Goal: Check status: Check status

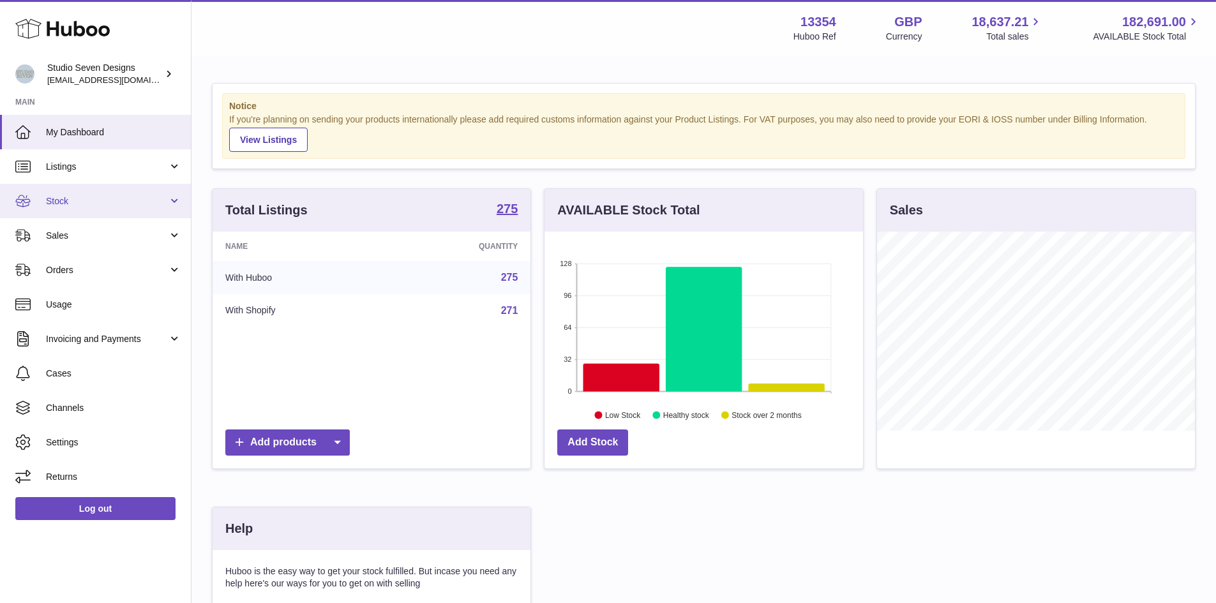
click at [110, 204] on span "Stock" at bounding box center [107, 201] width 122 height 12
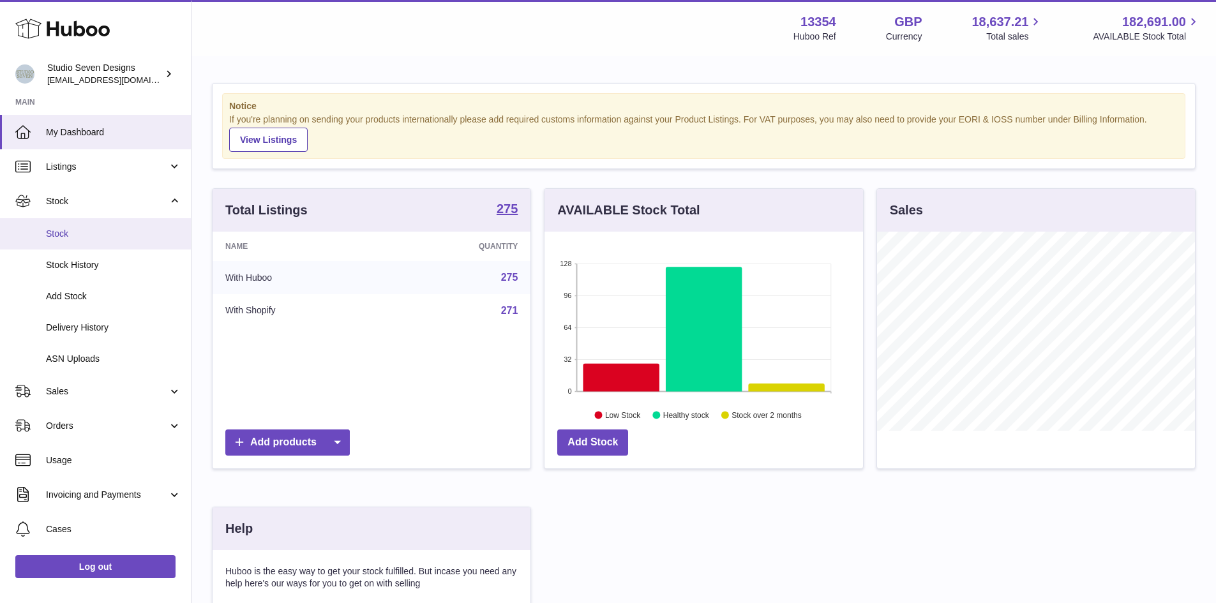
click at [92, 235] on span "Stock" at bounding box center [113, 234] width 135 height 12
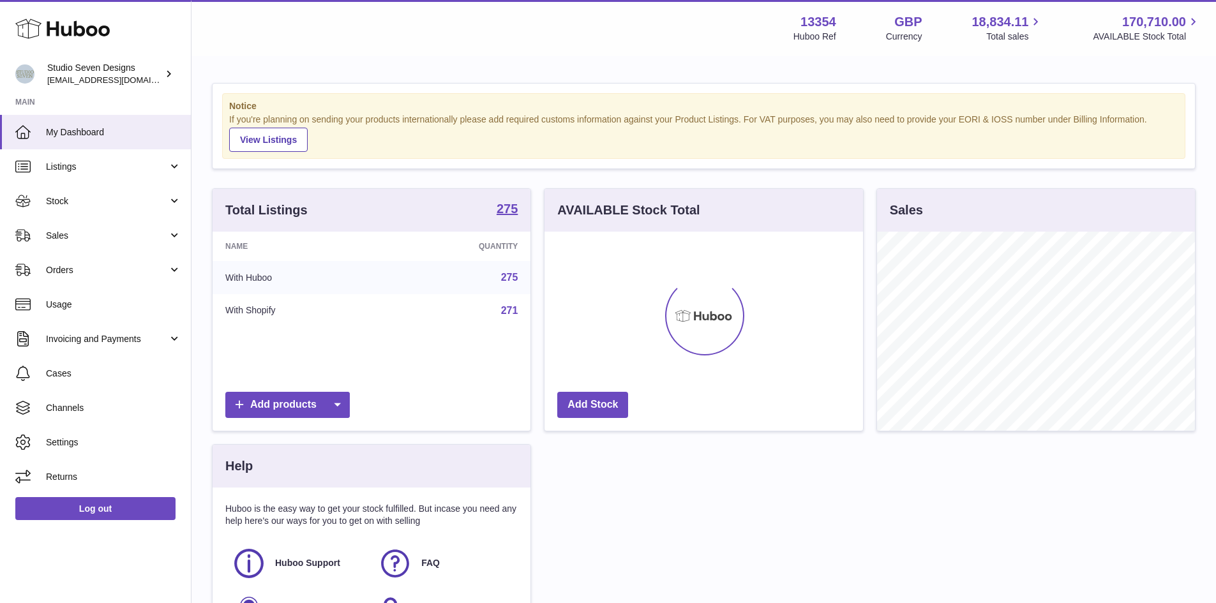
scroll to position [199, 318]
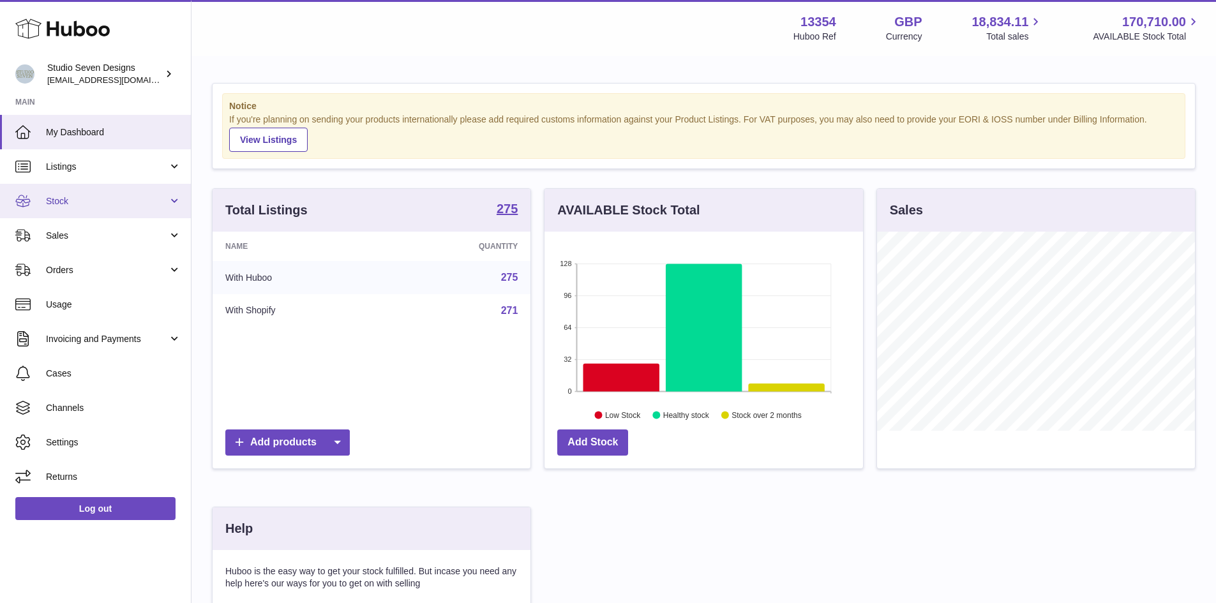
click at [112, 197] on span "Stock" at bounding box center [107, 201] width 122 height 12
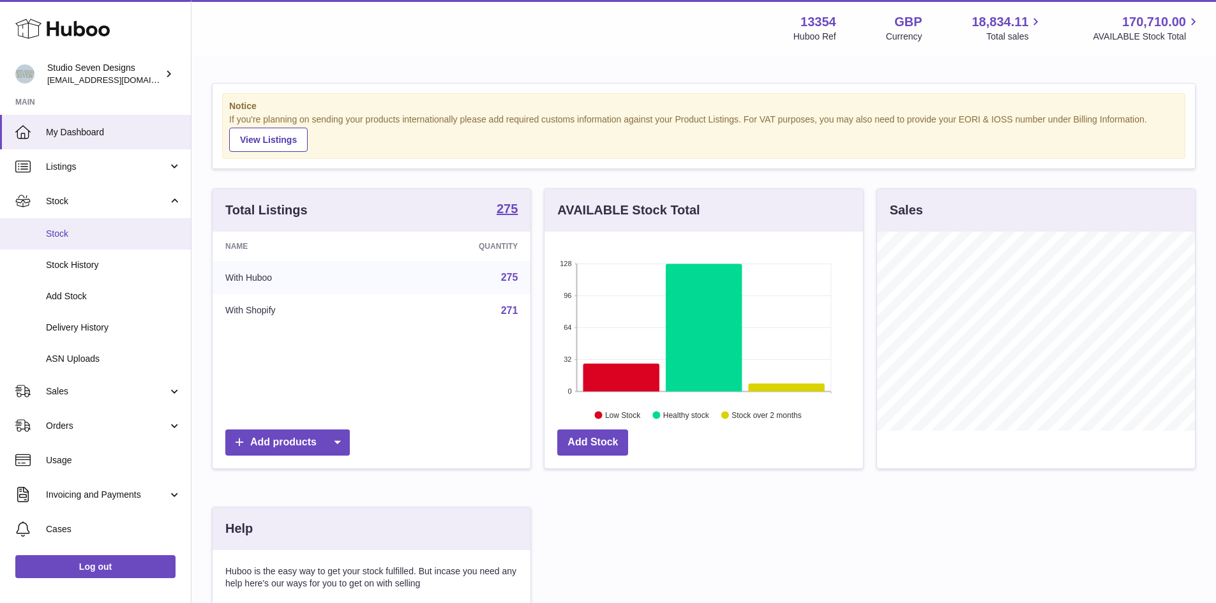
click at [64, 234] on span "Stock" at bounding box center [113, 234] width 135 height 12
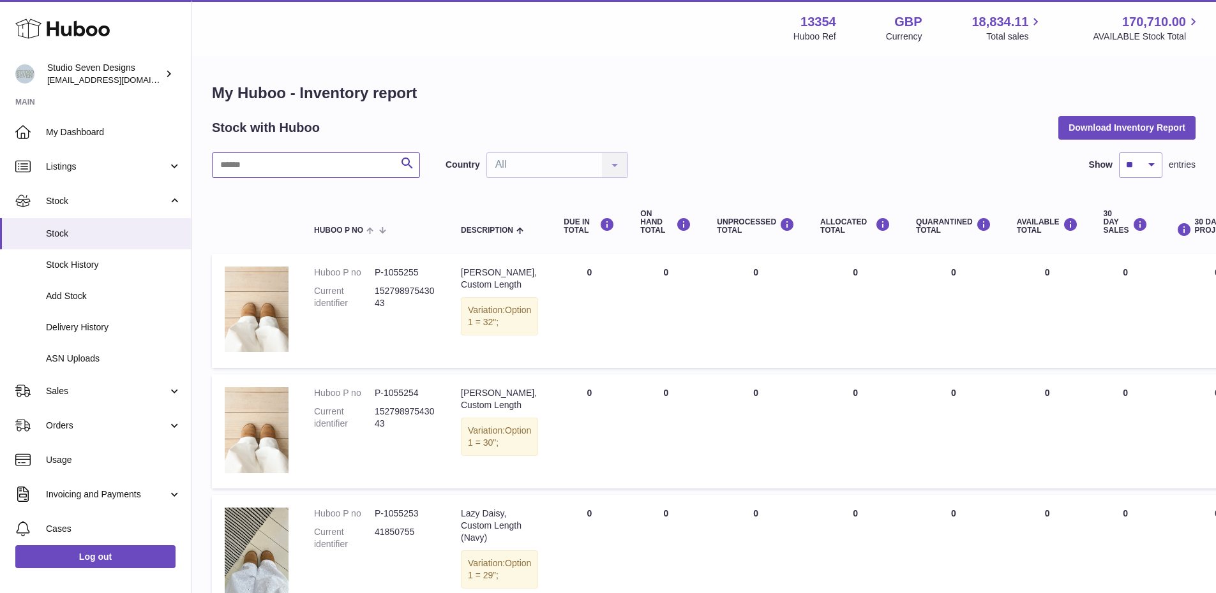
click at [324, 163] on input "text" at bounding box center [316, 166] width 208 height 26
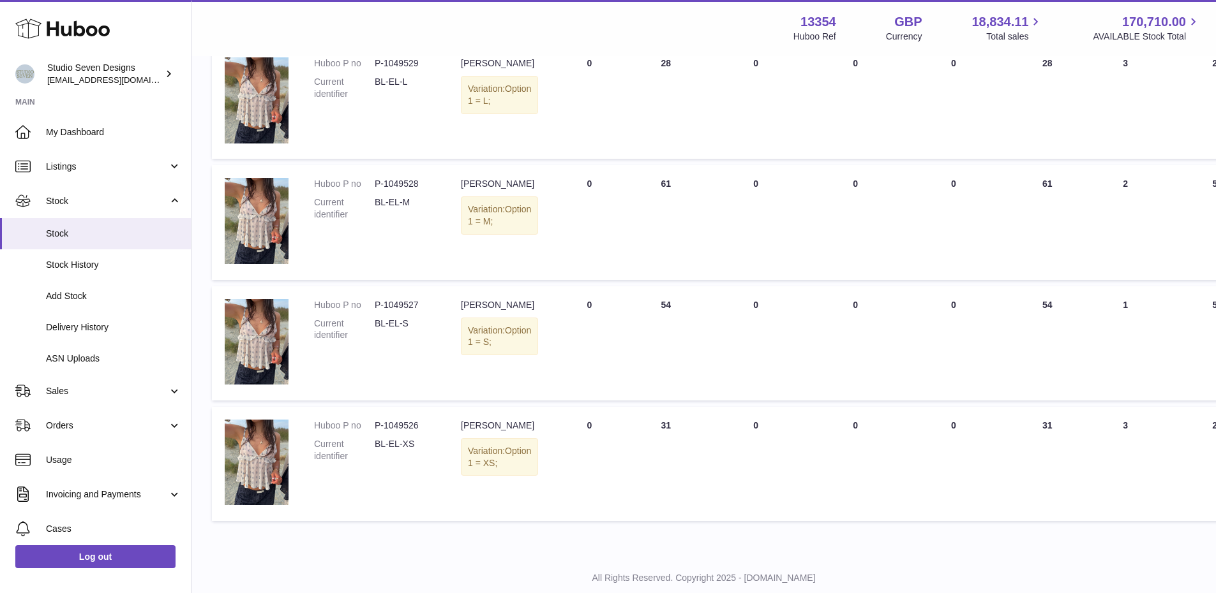
scroll to position [332, 0]
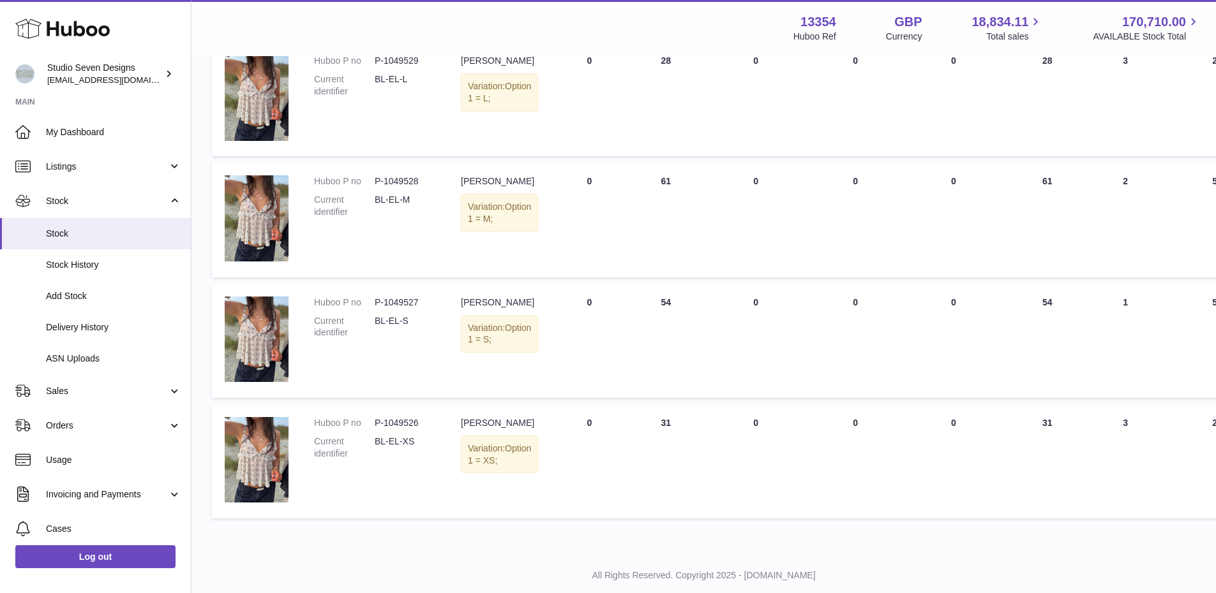
type input "**********"
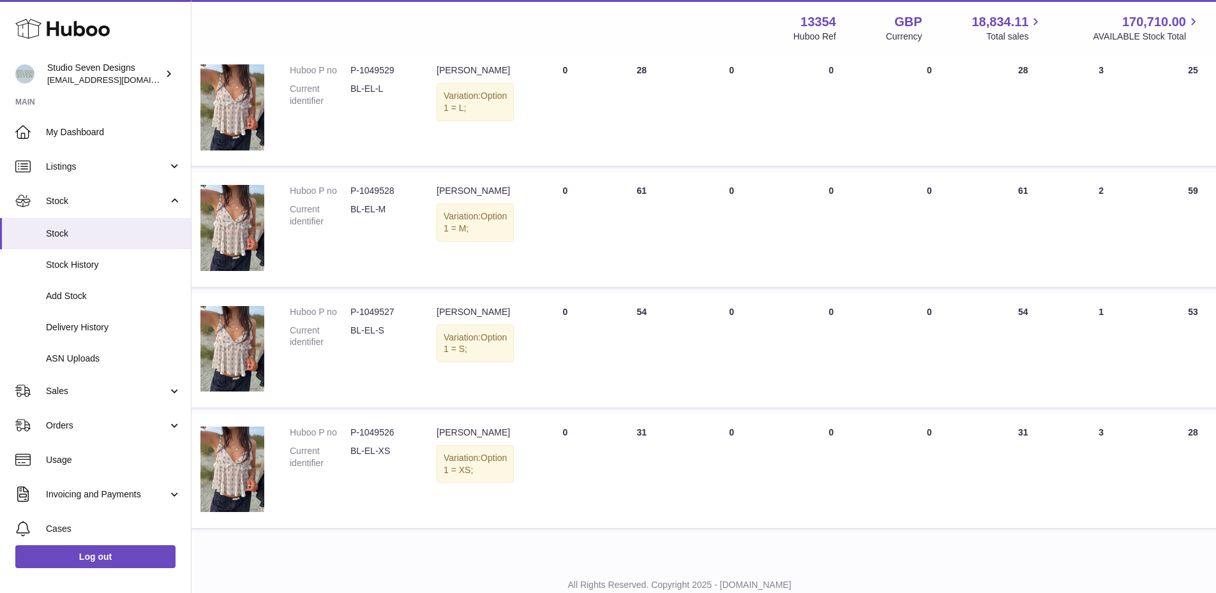
scroll to position [323, 24]
